Goal: Task Accomplishment & Management: Manage account settings

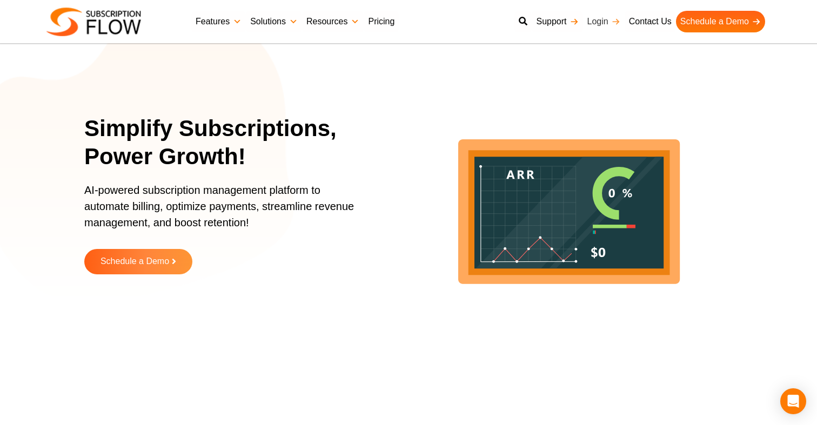
click at [600, 19] on link "Login" at bounding box center [604, 22] width 42 height 22
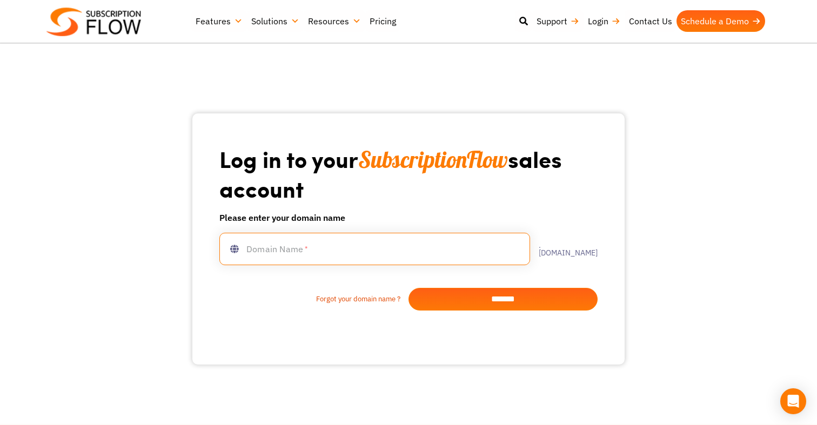
click at [337, 257] on input "text" at bounding box center [374, 249] width 311 height 32
type input "**********"
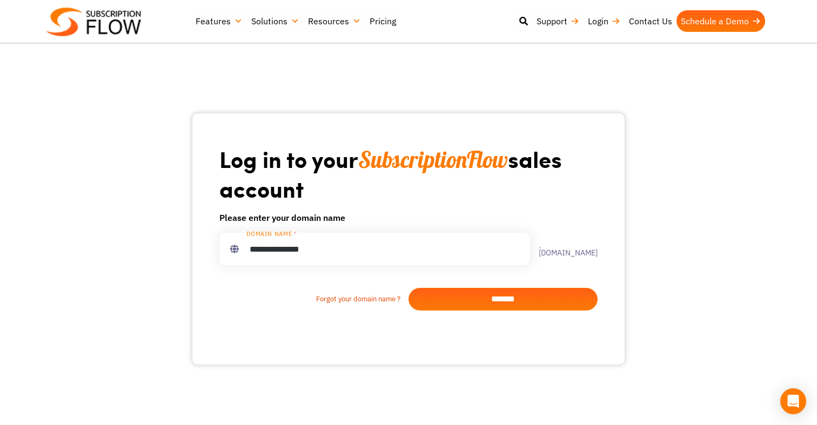
click at [506, 292] on input "*******" at bounding box center [502, 299] width 189 height 23
